Goal: Information Seeking & Learning: Learn about a topic

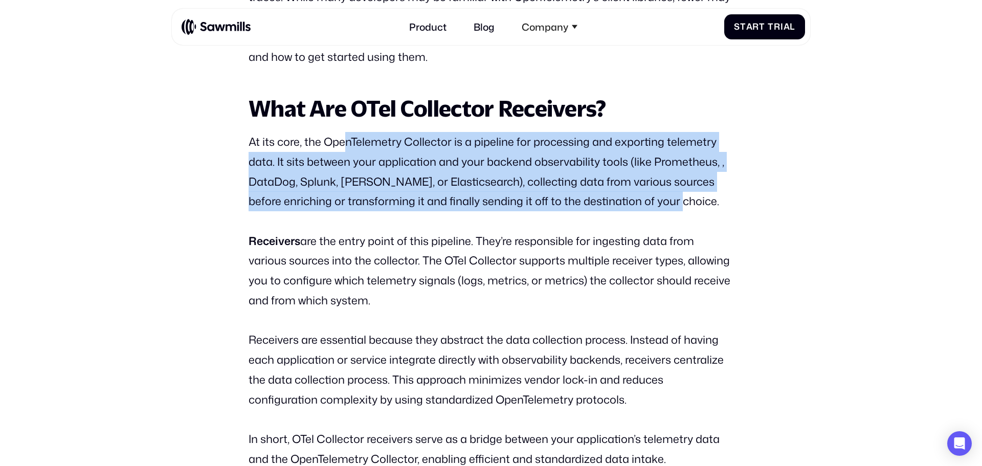
drag, startPoint x: 348, startPoint y: 139, endPoint x: 701, endPoint y: 200, distance: 358.2
click at [701, 200] on p "At its core, the OpenTelemetry Collector is a pipeline for processing and expor…" at bounding box center [491, 171] width 485 height 79
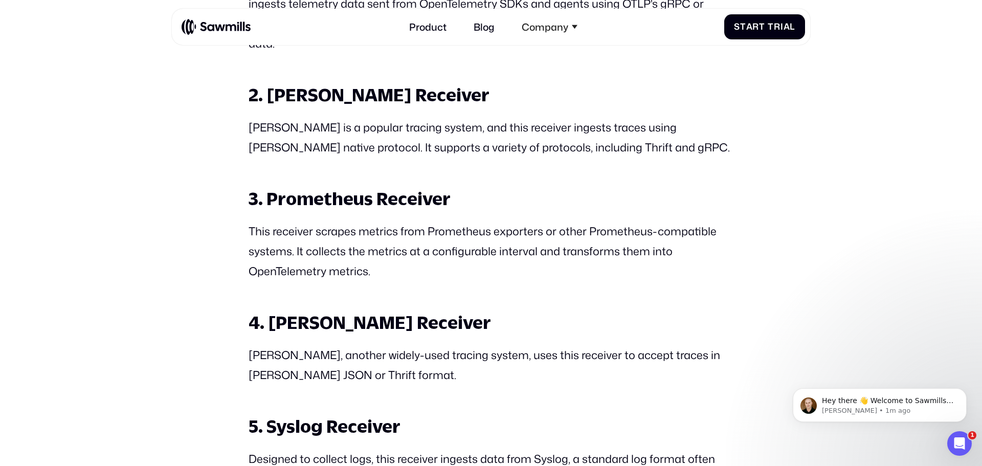
scroll to position [1365, 0]
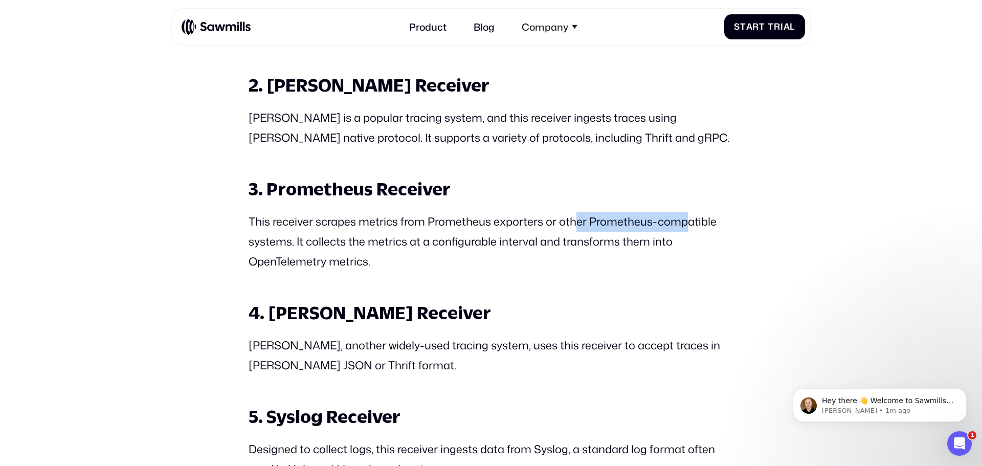
drag, startPoint x: 576, startPoint y: 226, endPoint x: 686, endPoint y: 226, distance: 109.5
click at [686, 226] on p "This receiver scrapes metrics from Prometheus exporters or other Prometheus-com…" at bounding box center [491, 242] width 485 height 60
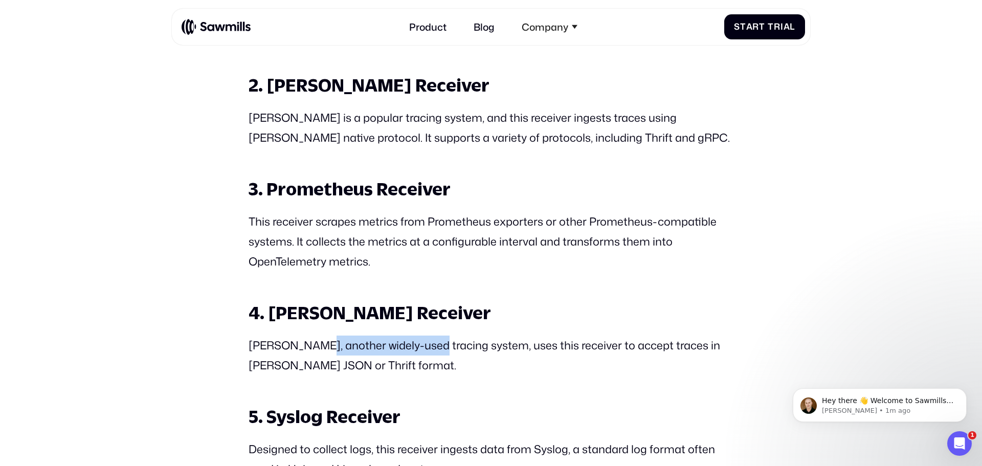
drag, startPoint x: 308, startPoint y: 346, endPoint x: 420, endPoint y: 342, distance: 111.6
click at [420, 342] on p "[PERSON_NAME], another widely-used tracing system, uses this receiver to accept…" at bounding box center [491, 356] width 485 height 40
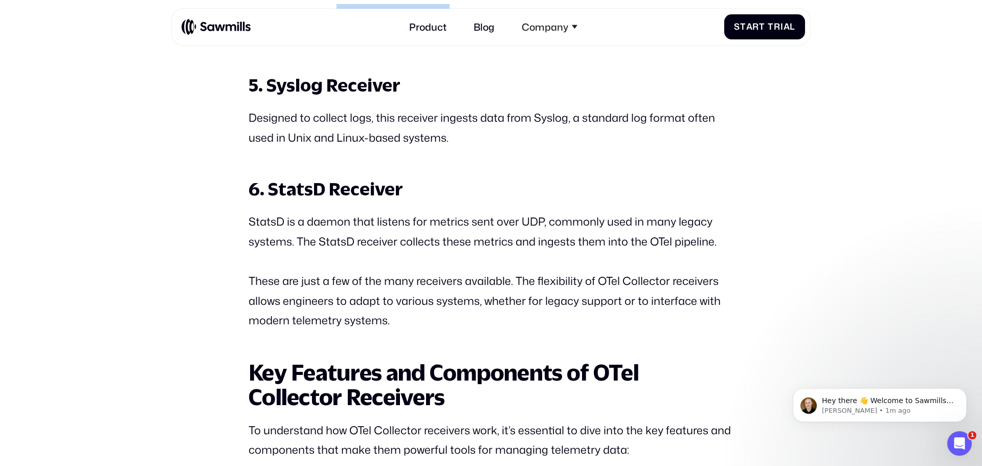
scroll to position [1698, 0]
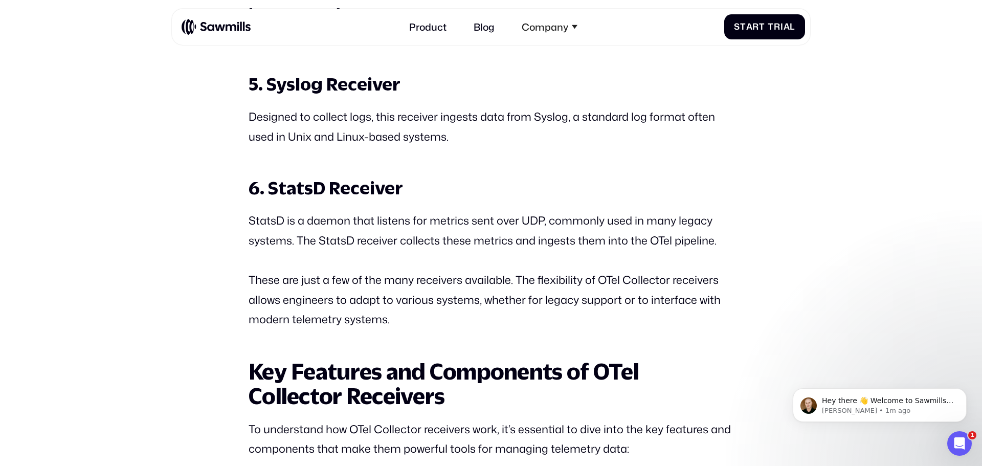
click at [515, 178] on h3 "6. StatsD Receiver" at bounding box center [491, 188] width 485 height 24
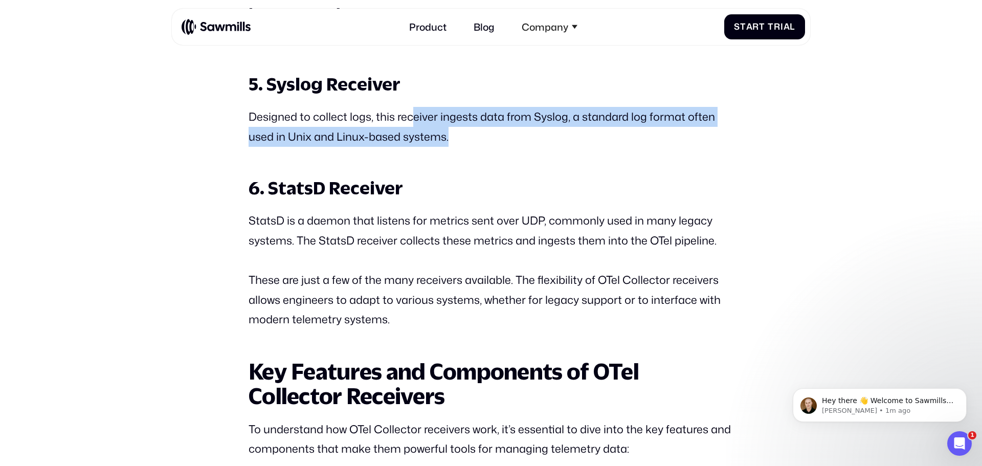
drag, startPoint x: 412, startPoint y: 117, endPoint x: 538, endPoint y: 134, distance: 126.5
click at [538, 134] on p "Designed to collect logs, this receiver ingests data from Syslog, a standard lo…" at bounding box center [491, 127] width 485 height 40
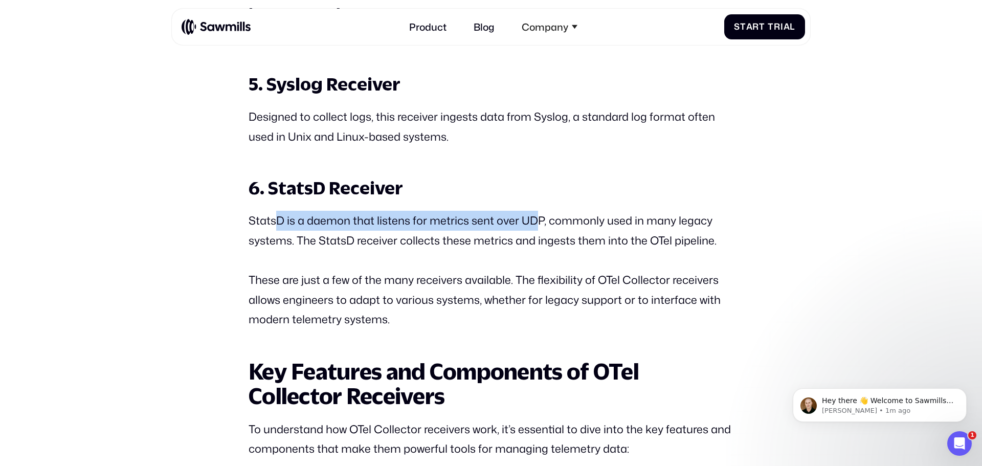
drag, startPoint x: 280, startPoint y: 216, endPoint x: 534, endPoint y: 222, distance: 254.4
click at [534, 222] on p "StatsD is a daemon that listens for metrics sent over UDP, commonly used in man…" at bounding box center [491, 231] width 485 height 40
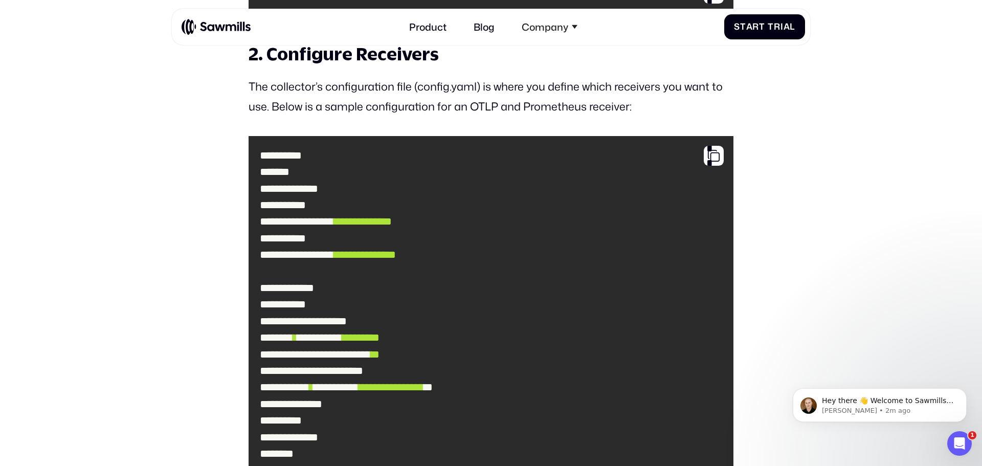
scroll to position [4235, 0]
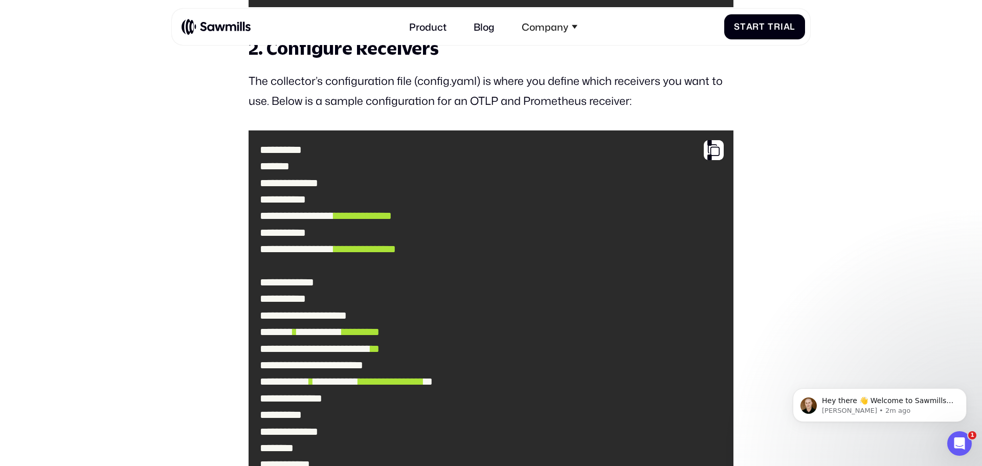
click at [392, 210] on span "**********" at bounding box center [363, 215] width 58 height 11
click at [566, 215] on code "**********" at bounding box center [491, 406] width 474 height 541
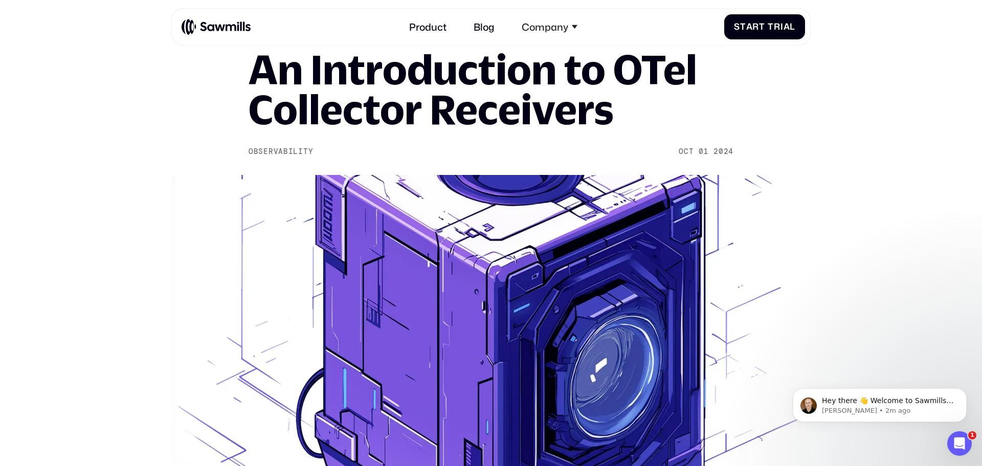
scroll to position [0, 0]
